Goal: Task Accomplishment & Management: Manage account settings

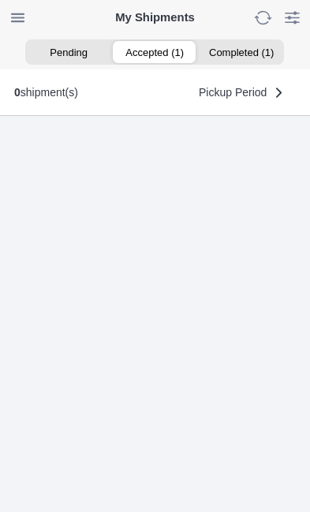
click at [156, 53] on ion-segment-button "Accepted (1)" at bounding box center [155, 52] width 86 height 22
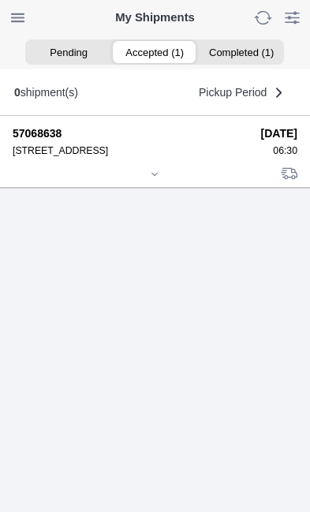
click at [159, 179] on icon at bounding box center [154, 174] width 9 height 9
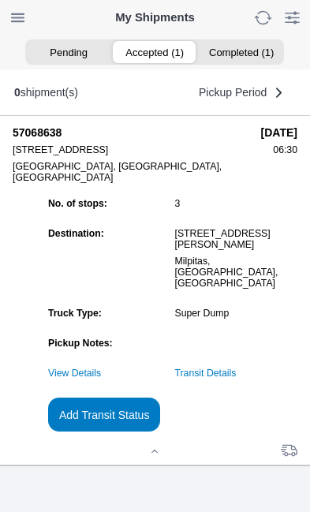
scroll to position [118, 0]
click at [237, 379] on link "Transit Details" at bounding box center [206, 373] width 62 height 11
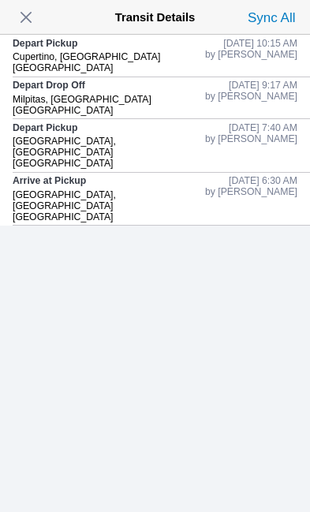
click at [37, 13] on span "button" at bounding box center [26, 17] width 22 height 22
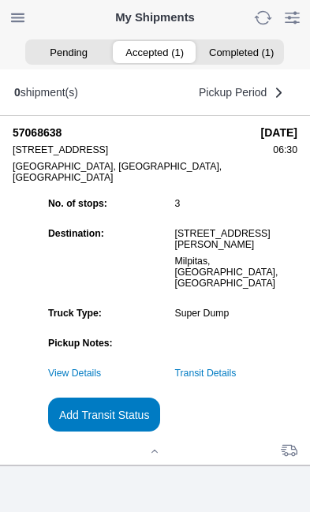
click at [0, 0] on slot "Add Transit Status" at bounding box center [0, 0] width 0 height 0
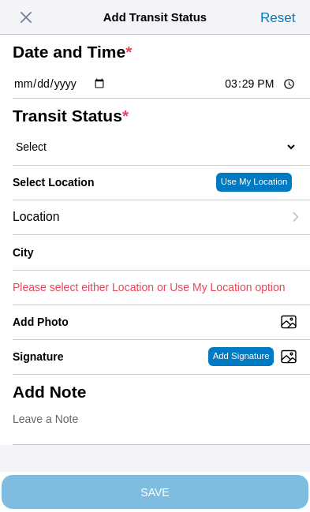
click at [262, 92] on input "15:29" at bounding box center [260, 84] width 74 height 17
type input "12:13"
click at [99, 154] on select "Select Arrive at Drop Off Arrive at Pickup Break Start Break Stop Depart Drop O…" at bounding box center [155, 147] width 285 height 14
select select "DPTDLVLOC"
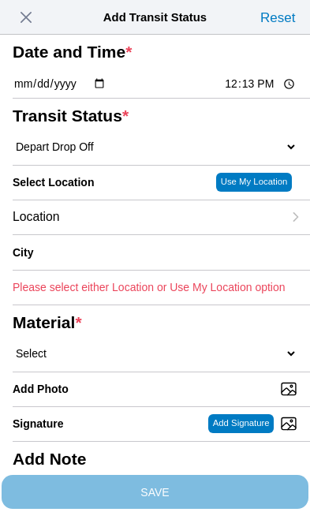
click at [129, 234] on div "Location" at bounding box center [148, 218] width 270 height 34
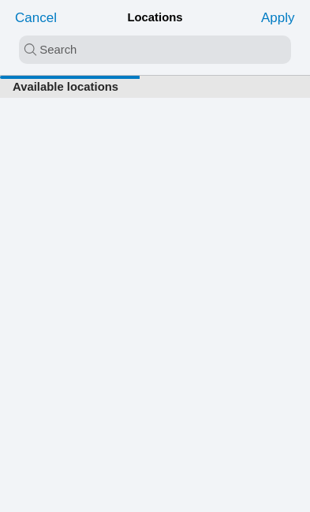
click at [54, 43] on input "search text" at bounding box center [155, 50] width 272 height 28
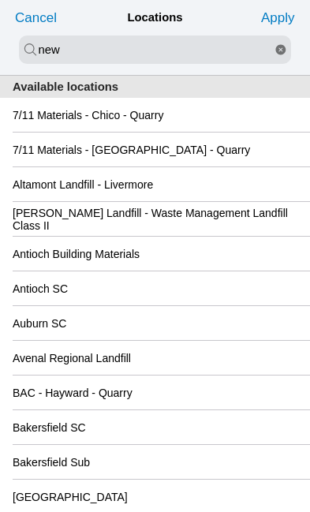
type input "new"
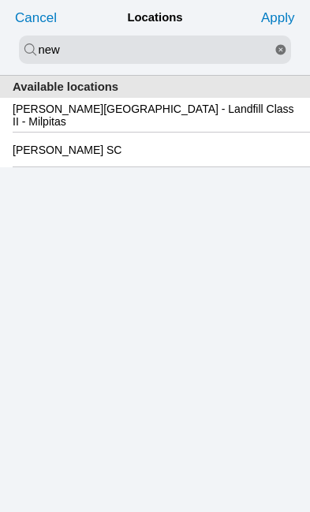
click at [0, 0] on slot "[PERSON_NAME][GEOGRAPHIC_DATA] - Landfill Class II - Milpitas" at bounding box center [0, 0] width 0 height 0
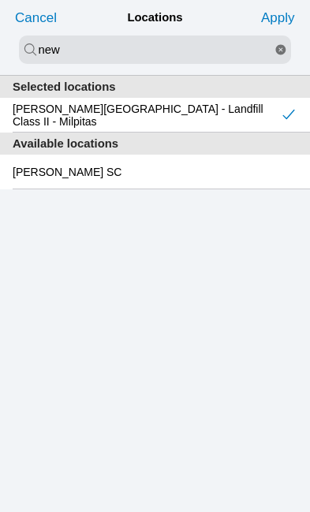
click at [0, 0] on slot "Apply" at bounding box center [0, 0] width 0 height 0
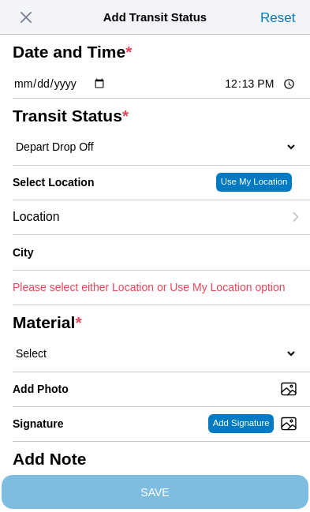
type input "Milpitas"
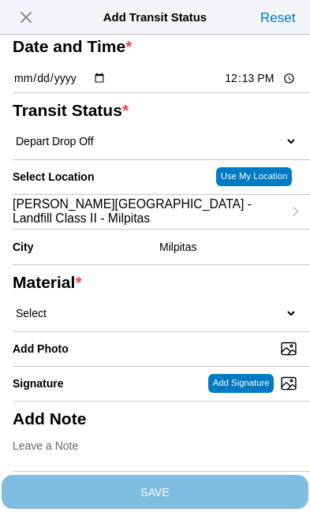
scroll to position [72, 0]
click at [133, 321] on select "Select 1" x 3" Rock 1" x 4" Rock 2" x 4" Rock Asphalt Cold Patch Backfill Spec …" at bounding box center [155, 313] width 285 height 14
select select "708654"
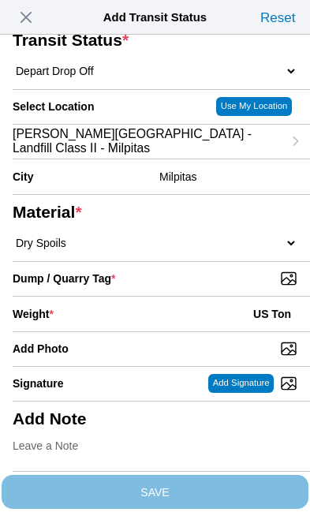
scroll to position [127, 0]
click at [234, 287] on input "Dump / Quarry Tag *" at bounding box center [162, 278] width 298 height 17
type input "C:\fakepath\image.jpg"
click at [122, 332] on div "Weight * US Ton" at bounding box center [155, 314] width 285 height 35
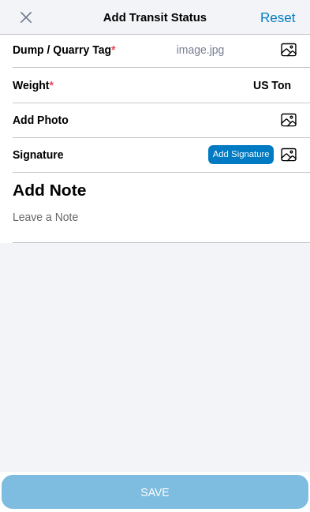
scroll to position [324, 0]
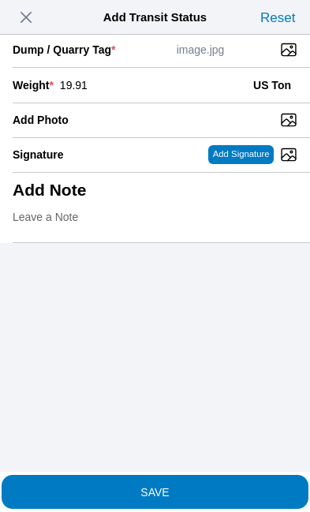
type input "19.91"
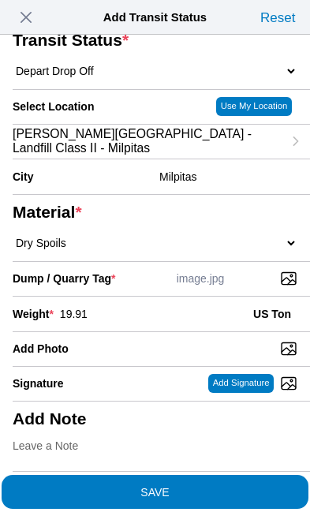
click at [0, 0] on slot "SAVE" at bounding box center [0, 0] width 0 height 0
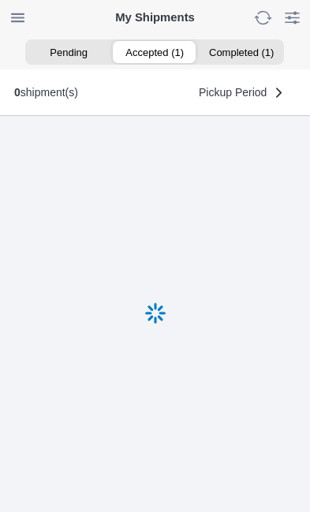
scroll to position [1, 0]
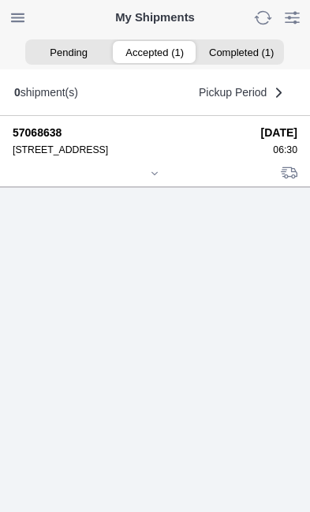
click at [159, 178] on icon at bounding box center [154, 173] width 9 height 9
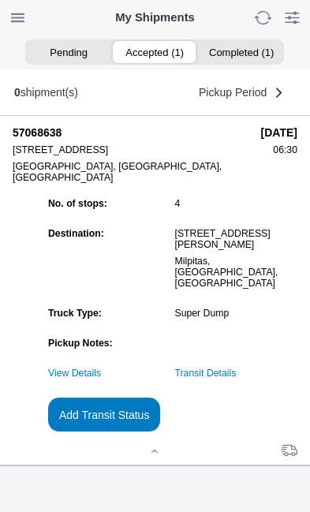
scroll to position [122, 0]
click at [0, 0] on slot "Add Transit Status" at bounding box center [0, 0] width 0 height 0
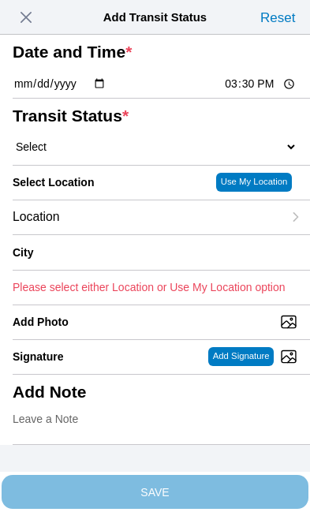
click at [260, 92] on input "15:30" at bounding box center [260, 84] width 74 height 17
type input "12:50"
click at [99, 154] on select "Select Arrive at Drop Off Arrive at Pickup Break Start Break Stop Depart Drop O…" at bounding box center [155, 147] width 285 height 14
select select "DPTPULOC"
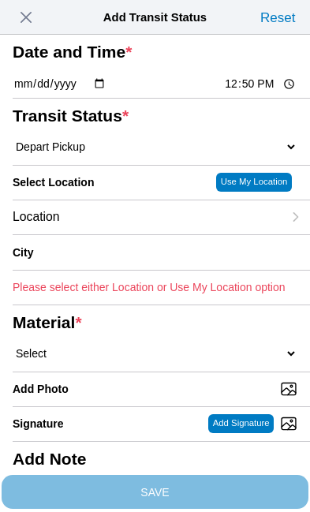
click at [137, 234] on div "Location" at bounding box center [148, 218] width 270 height 34
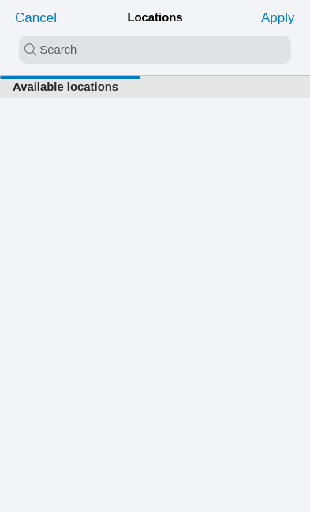
click at [38, 46] on input "search text" at bounding box center [155, 50] width 272 height 28
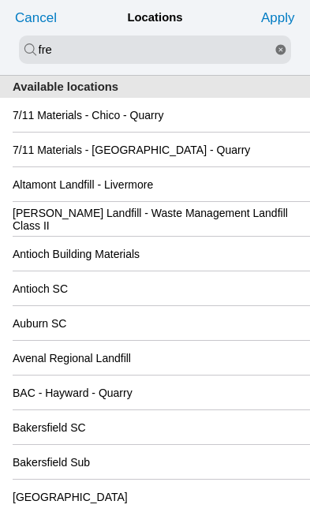
type input "fre"
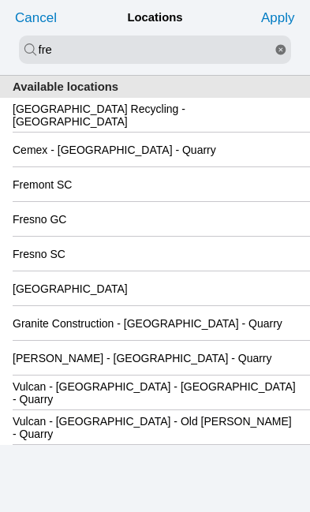
click at [0, 0] on slot "Fremont SC" at bounding box center [0, 0] width 0 height 0
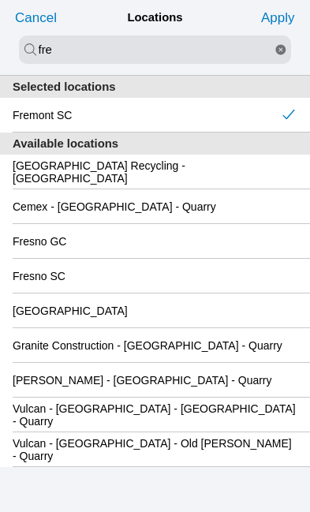
click at [0, 0] on slot "Apply" at bounding box center [0, 0] width 0 height 0
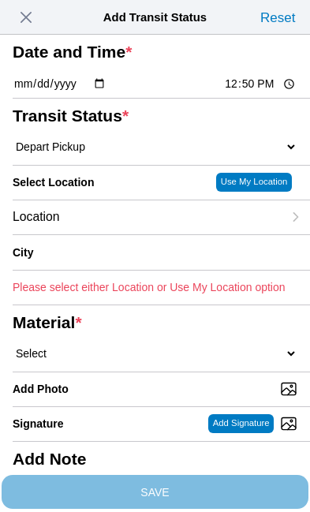
type input "Fremont"
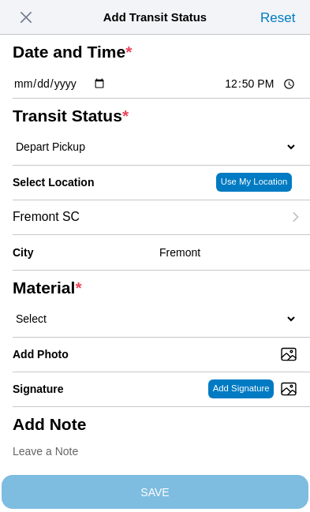
click at [119, 326] on select "Select 1" x 3" Rock 1" x 4" Rock 2" x 4" Rock Asphalt Cold Patch Backfill Spec …" at bounding box center [155, 319] width 285 height 14
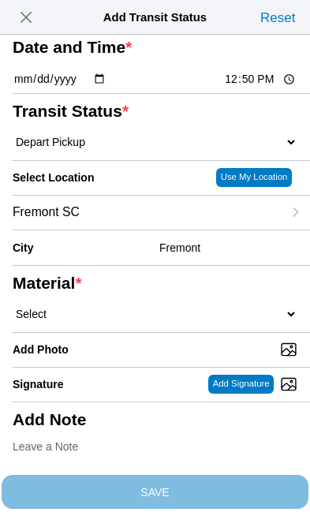
select select "708654"
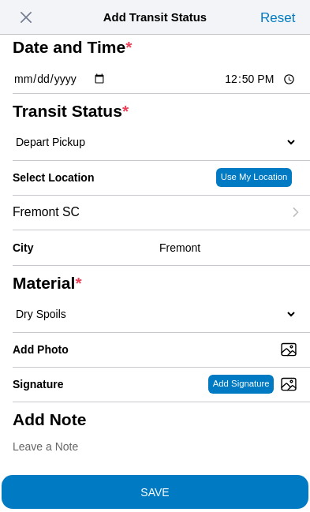
click at [210, 486] on span "SAVE" at bounding box center [155, 491] width 285 height 11
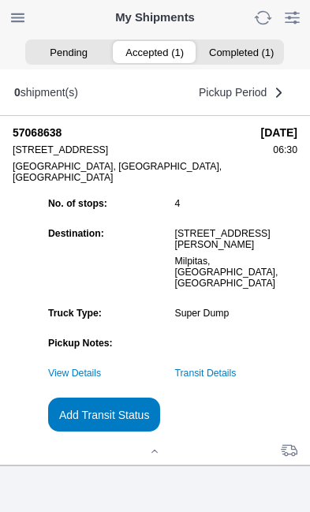
scroll to position [1, 0]
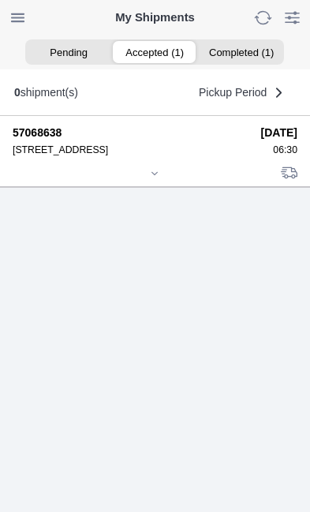
click at [152, 181] on div at bounding box center [155, 175] width 285 height 12
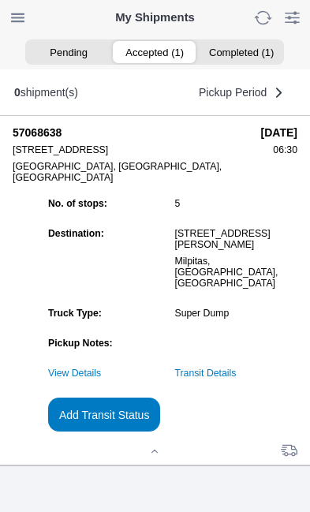
scroll to position [96, 0]
click at [0, 0] on slot "Add Transit Status" at bounding box center [0, 0] width 0 height 0
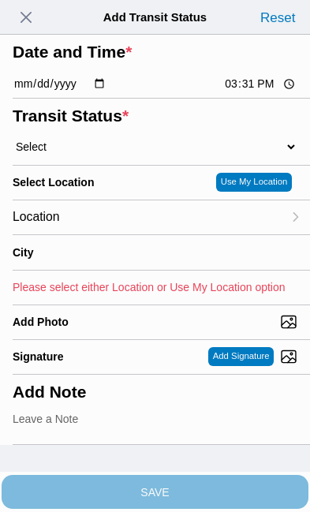
click at [268, 92] on input "15:31" at bounding box center [260, 84] width 74 height 17
type input "14:30"
click at [112, 154] on select "Select Arrive at Drop Off Arrive at Pickup Break Start Break Stop Depart Drop O…" at bounding box center [155, 147] width 285 height 14
select select "DPTDLVLOC"
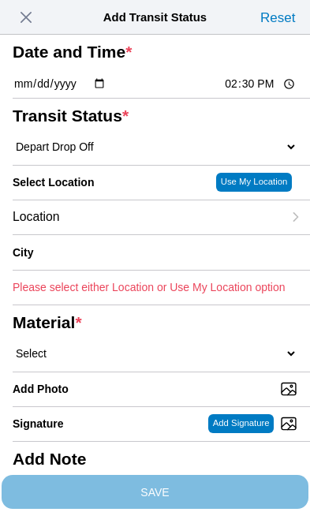
click at [133, 234] on div "Location" at bounding box center [148, 218] width 270 height 34
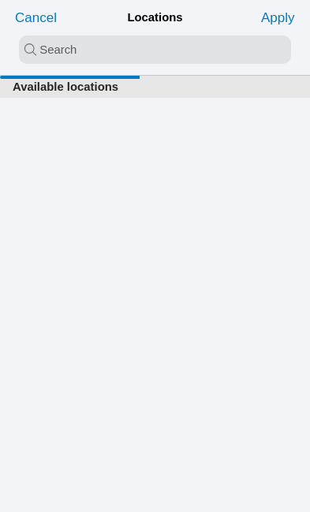
click at [87, 43] on input "search text" at bounding box center [155, 50] width 272 height 28
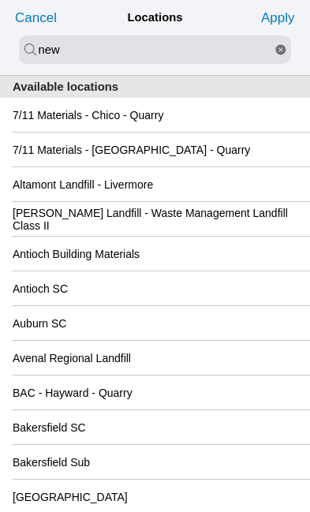
type input "new"
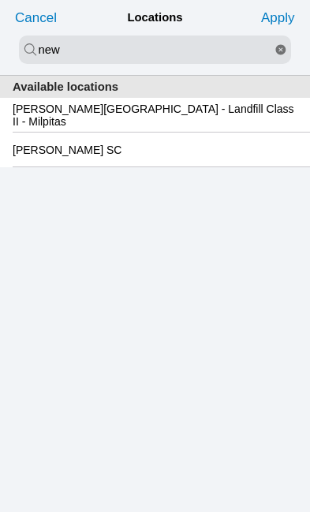
click at [0, 0] on slot "[PERSON_NAME][GEOGRAPHIC_DATA] - Landfill Class II - Milpitas" at bounding box center [0, 0] width 0 height 0
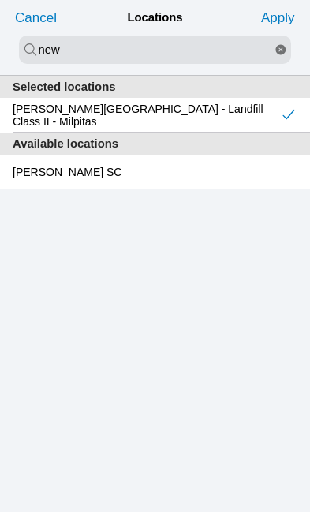
click at [0, 0] on slot "Apply" at bounding box center [0, 0] width 0 height 0
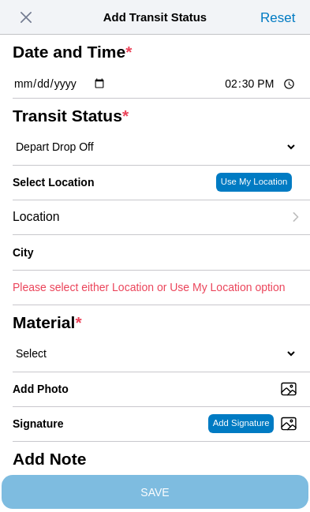
type input "Milpitas"
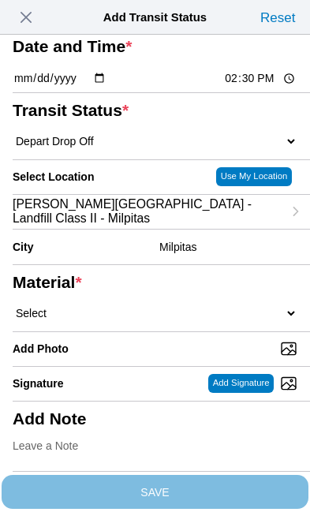
scroll to position [223, 0]
click at [137, 306] on select "Select 1" x 3" Rock 1" x 4" Rock 2" x 4" Rock Asphalt Cold Patch Backfill Spec …" at bounding box center [155, 313] width 285 height 14
select select "708654"
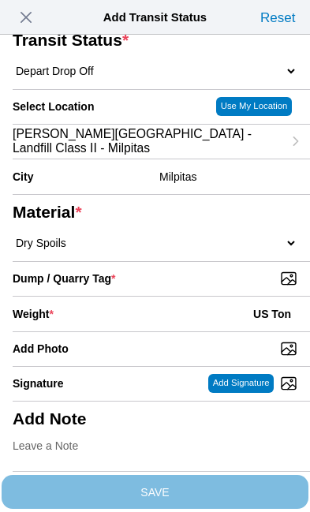
click at [231, 287] on input "Dump / Quarry Tag *" at bounding box center [162, 278] width 298 height 17
type input "C:\fakepath\image.jpg"
click at [150, 328] on div "Weight * US Ton" at bounding box center [155, 314] width 285 height 35
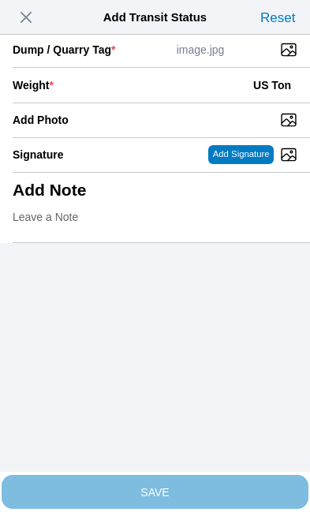
scroll to position [324, 0]
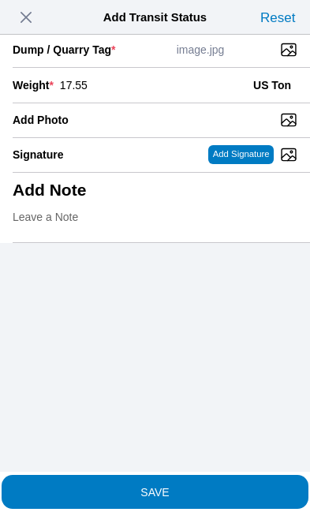
type input "17.55"
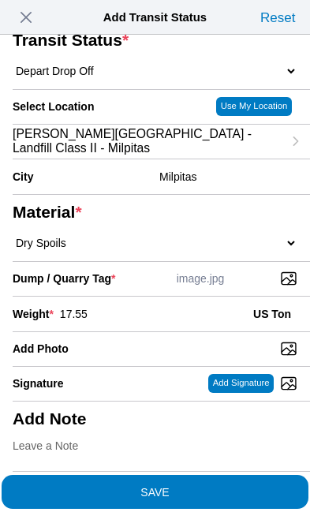
click at [202, 486] on span "SAVE" at bounding box center [155, 491] width 285 height 11
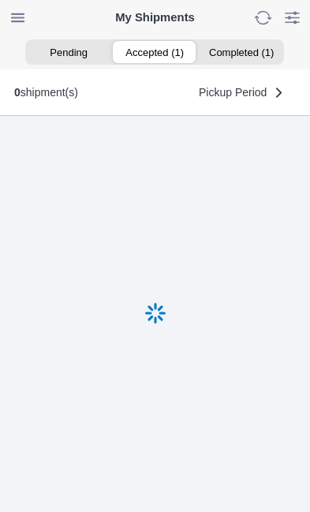
scroll to position [1, 0]
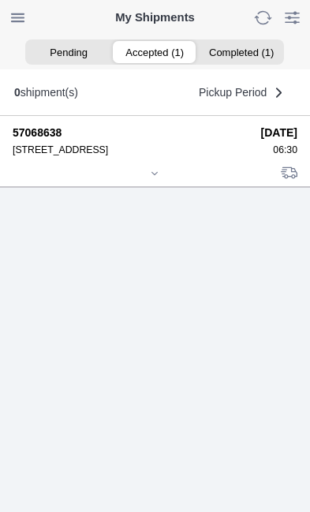
click at [166, 181] on div at bounding box center [155, 175] width 285 height 12
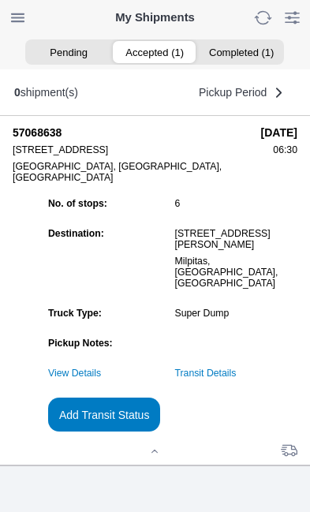
scroll to position [126, 0]
click at [0, 0] on slot "Add Transit Status" at bounding box center [0, 0] width 0 height 0
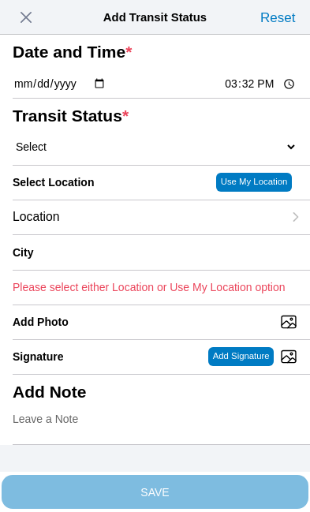
click at [268, 92] on input "15:32" at bounding box center [260, 84] width 74 height 17
type input "14:31"
click at [108, 154] on select "Select Arrive at Drop Off Arrive at Pickup Break Start Break Stop Depart Drop O…" at bounding box center [155, 147] width 285 height 14
select select "BREAKSTART"
click at [127, 234] on div "Location" at bounding box center [148, 218] width 270 height 34
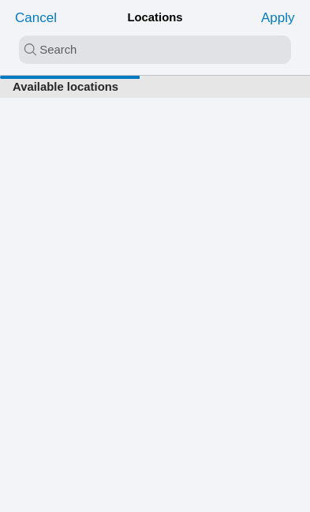
click at [84, 46] on input "search text" at bounding box center [155, 50] width 272 height 28
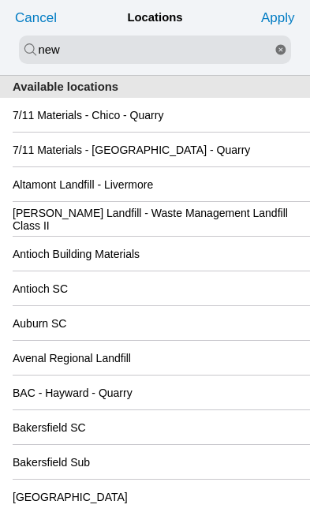
type input "new"
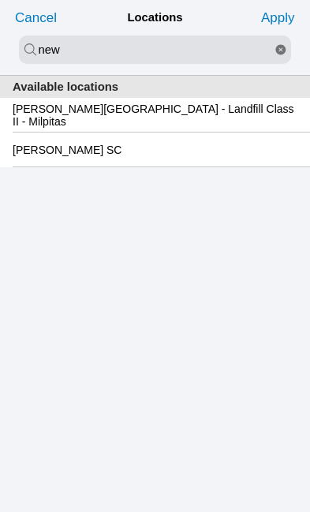
click at [0, 0] on slot "[PERSON_NAME][GEOGRAPHIC_DATA] - Landfill Class II - Milpitas" at bounding box center [0, 0] width 0 height 0
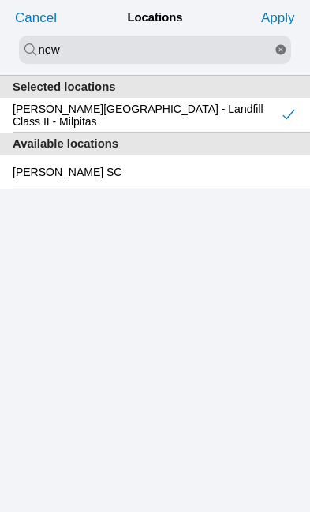
click at [0, 0] on slot "Apply" at bounding box center [0, 0] width 0 height 0
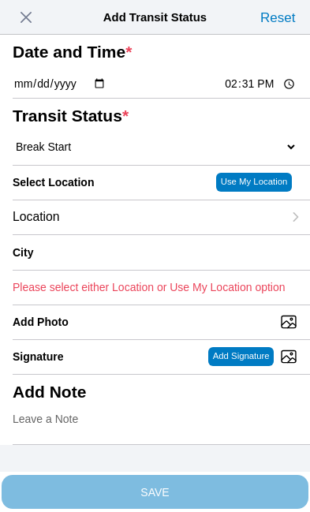
type input "Milpitas"
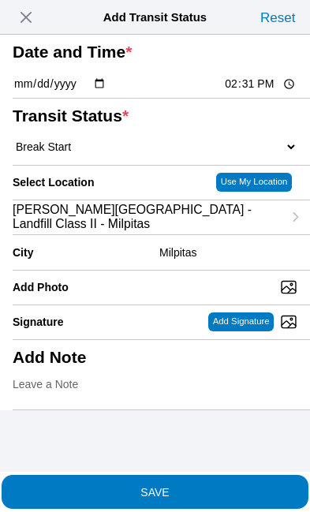
click at [227, 486] on span "SAVE" at bounding box center [155, 491] width 285 height 11
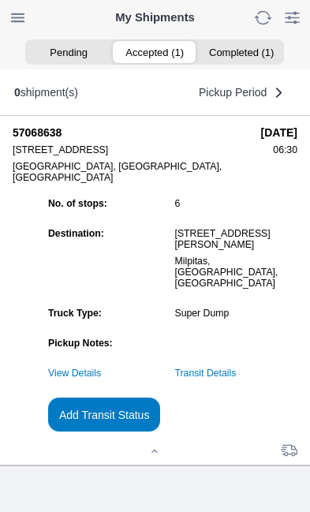
click at [0, 0] on slot "Add Transit Status" at bounding box center [0, 0] width 0 height 0
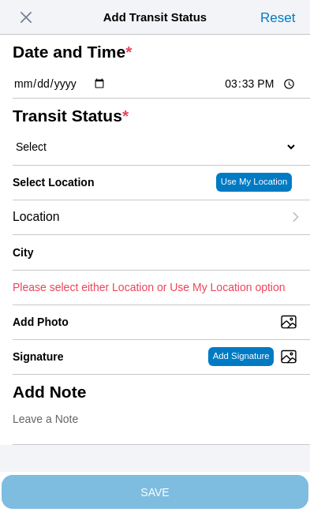
click at [274, 92] on input "15:33" at bounding box center [260, 84] width 74 height 17
type input "15:00"
click at [116, 154] on select "Select Arrive at Drop Off Arrive at Pickup Break Start Break Stop Depart Drop O…" at bounding box center [155, 147] width 285 height 14
click at [104, 154] on select "Select Arrive at Drop Off Arrive at Pickup Break Start Break Stop Depart Drop O…" at bounding box center [155, 147] width 285 height 14
select select "BREAKSTOP"
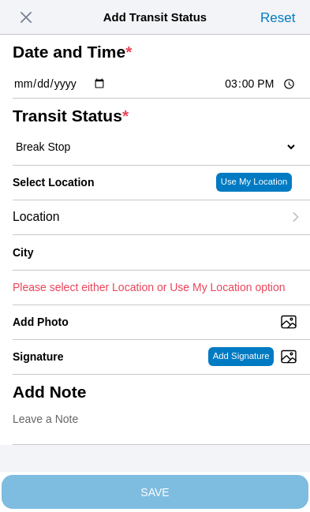
click at [133, 234] on div "Location" at bounding box center [148, 218] width 270 height 34
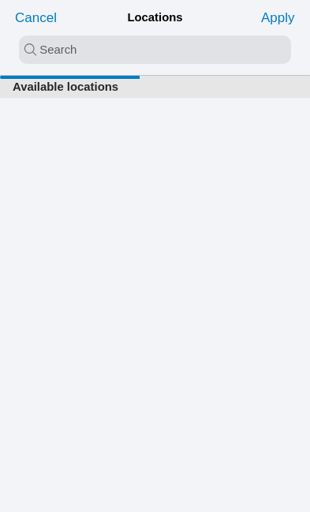
click at [87, 43] on input "search text" at bounding box center [155, 50] width 272 height 28
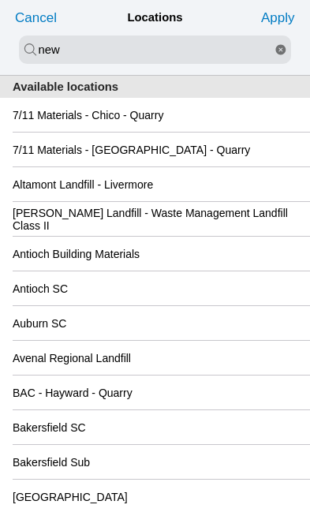
type input "new"
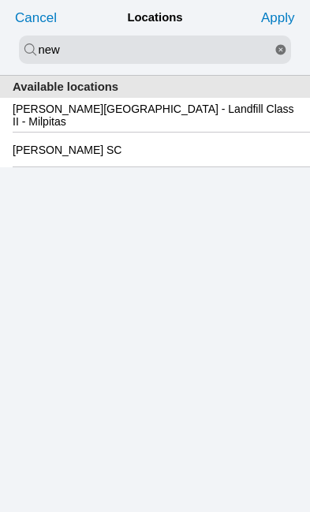
click at [0, 0] on slot "[PERSON_NAME][GEOGRAPHIC_DATA] - Landfill Class II - Milpitas" at bounding box center [0, 0] width 0 height 0
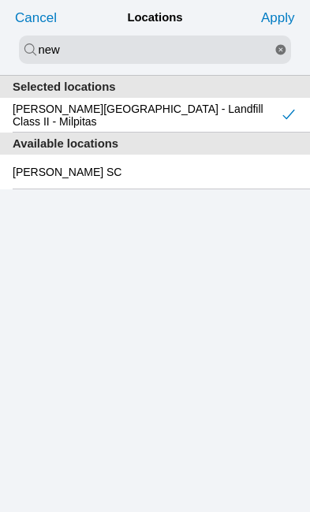
click at [0, 0] on slot "Apply" at bounding box center [0, 0] width 0 height 0
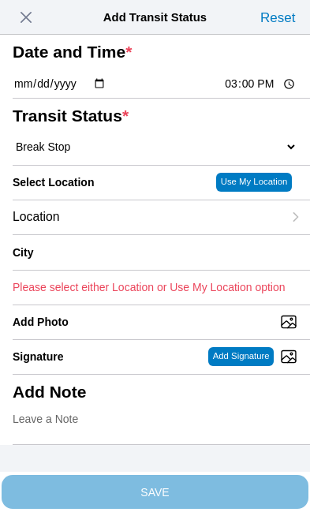
type input "Milpitas"
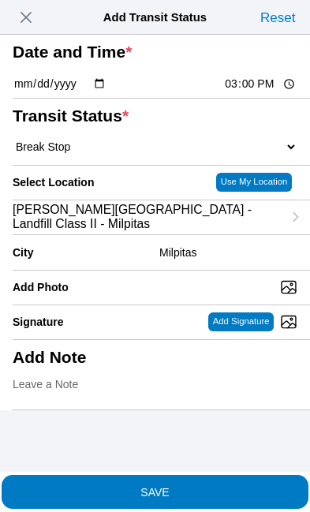
click at [220, 486] on span "SAVE" at bounding box center [155, 491] width 285 height 11
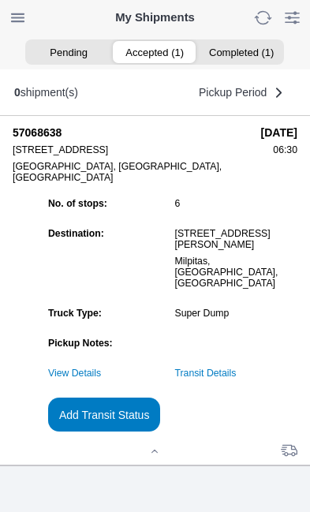
click at [237, 379] on link "Transit Details" at bounding box center [206, 373] width 62 height 11
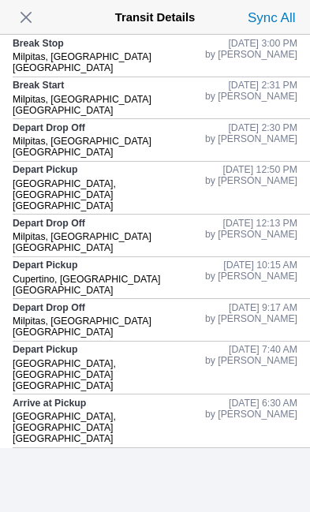
scroll to position [0, 0]
click at [37, 11] on span "button" at bounding box center [26, 17] width 22 height 22
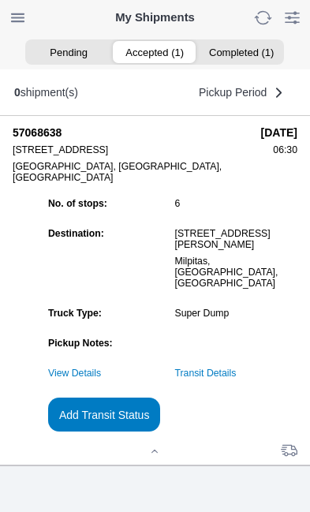
click at [0, 0] on slot "Add Transit Status" at bounding box center [0, 0] width 0 height 0
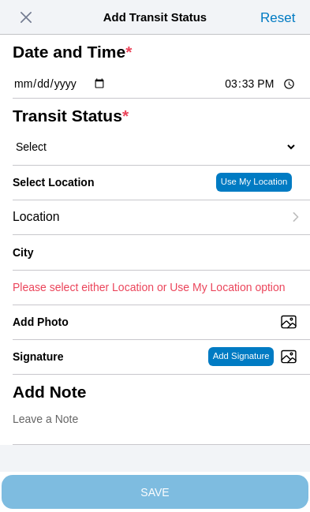
click at [268, 92] on input "15:33" at bounding box center [260, 84] width 74 height 17
type input "15:30"
click at [110, 154] on select "Select Arrive at Drop Off Arrive at Pickup Break Start Break Stop Depart Drop O…" at bounding box center [155, 147] width 285 height 14
select select "DELIVRED"
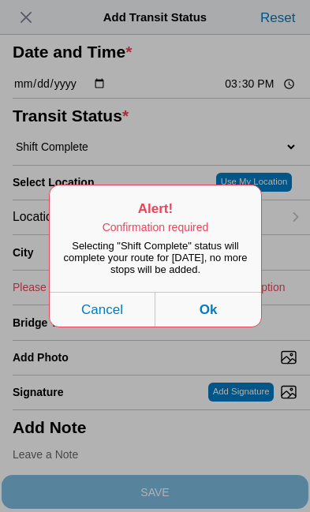
click at [223, 327] on button "Ok" at bounding box center [209, 309] width 106 height 35
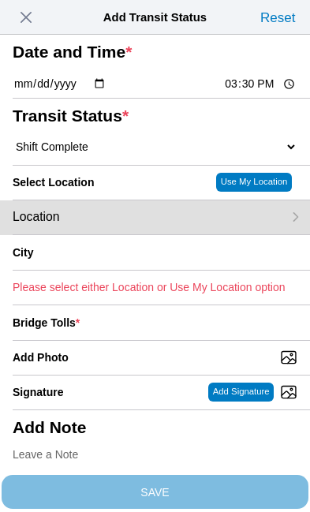
click at [122, 234] on div "Location" at bounding box center [148, 218] width 270 height 34
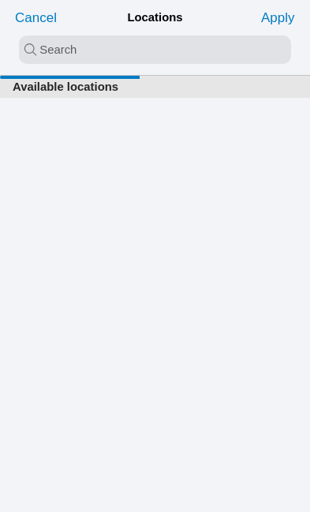
click at [60, 39] on input "search text" at bounding box center [155, 50] width 272 height 28
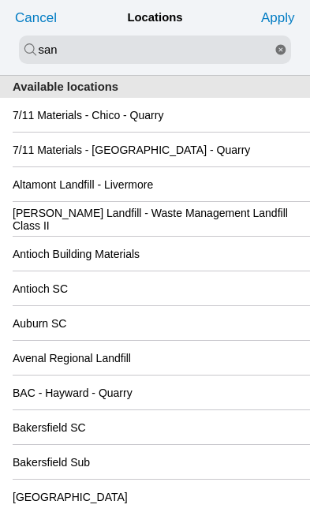
type input "san"
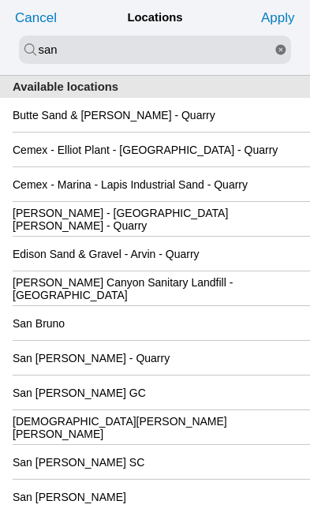
click at [195, 410] on div "San [PERSON_NAME] GC" at bounding box center [155, 393] width 285 height 34
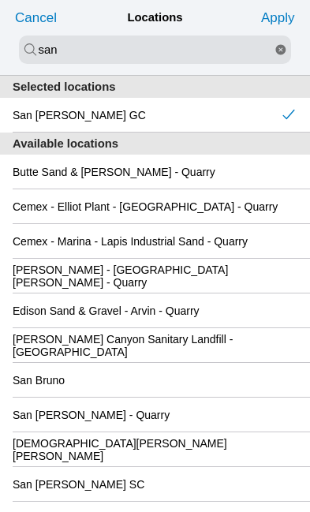
click at [0, 0] on slot "Apply" at bounding box center [0, 0] width 0 height 0
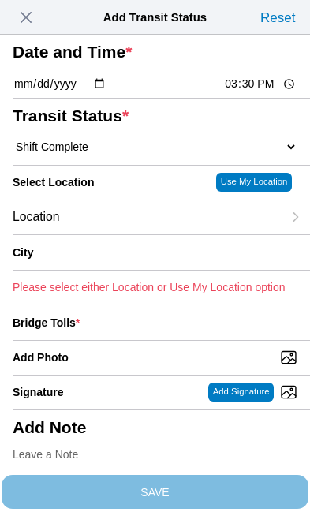
type input "[GEOGRAPHIC_DATA][PERSON_NAME]"
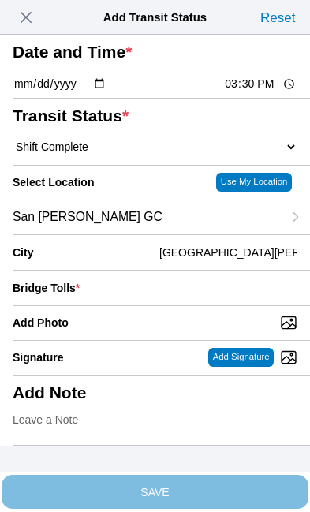
click at [182, 306] on div "Bridge Tolls *" at bounding box center [155, 288] width 285 height 35
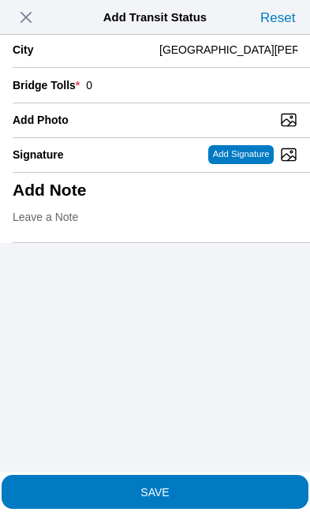
scroll to position [234, 0]
type input "0"
click at [193, 129] on input "Add Photo" at bounding box center [162, 119] width 298 height 17
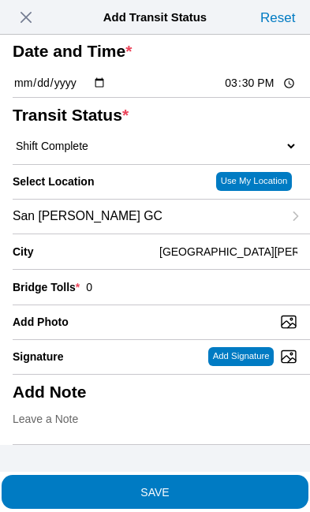
type input "C:\fakepath\image.jpg"
click at [218, 486] on span "SAVE" at bounding box center [155, 491] width 285 height 11
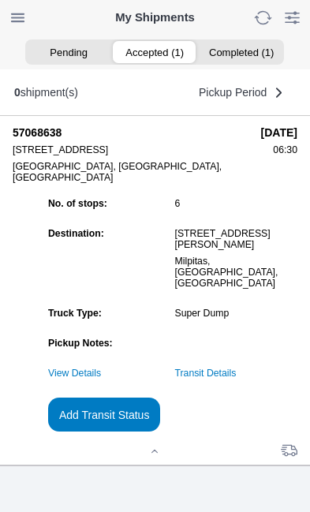
scroll to position [1, 0]
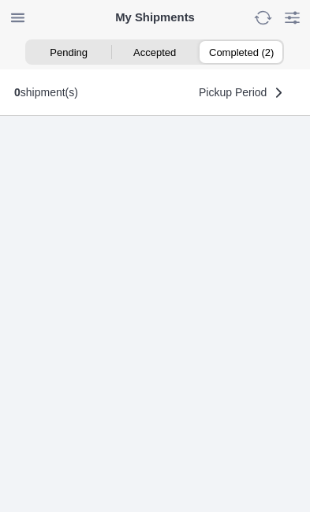
click at [261, 51] on ion-segment-button "Completed (2)" at bounding box center [241, 52] width 86 height 22
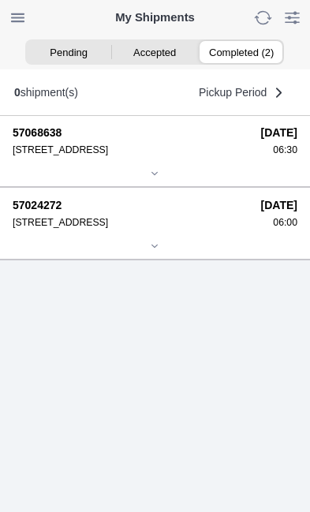
click at [261, 156] on div "06:30" at bounding box center [279, 149] width 36 height 11
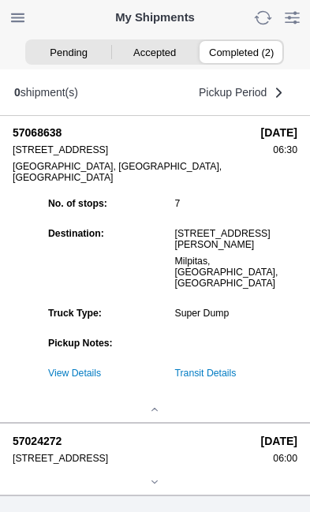
scroll to position [168, 0]
click at [237, 368] on link "Transit Details" at bounding box center [206, 373] width 62 height 11
